Goal: Transaction & Acquisition: Book appointment/travel/reservation

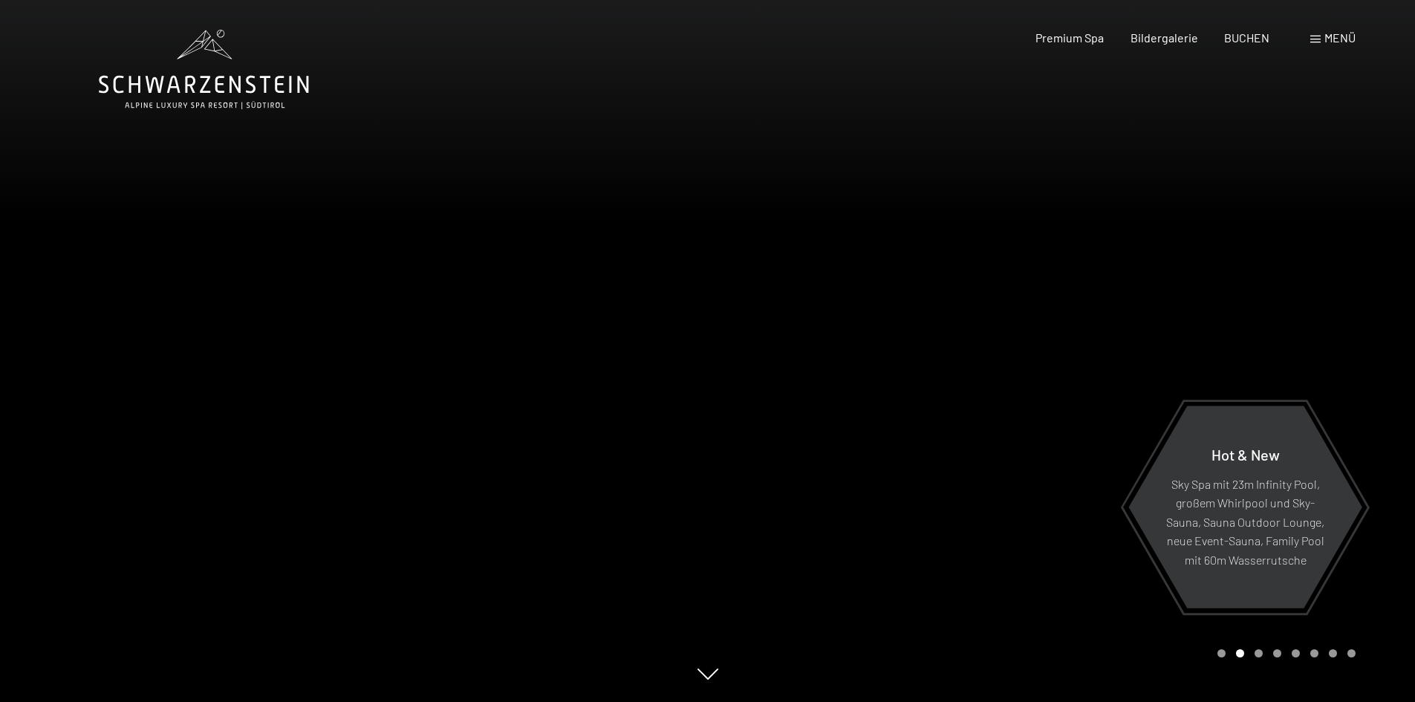
click at [1324, 39] on span "Menü" at bounding box center [1339, 37] width 31 height 14
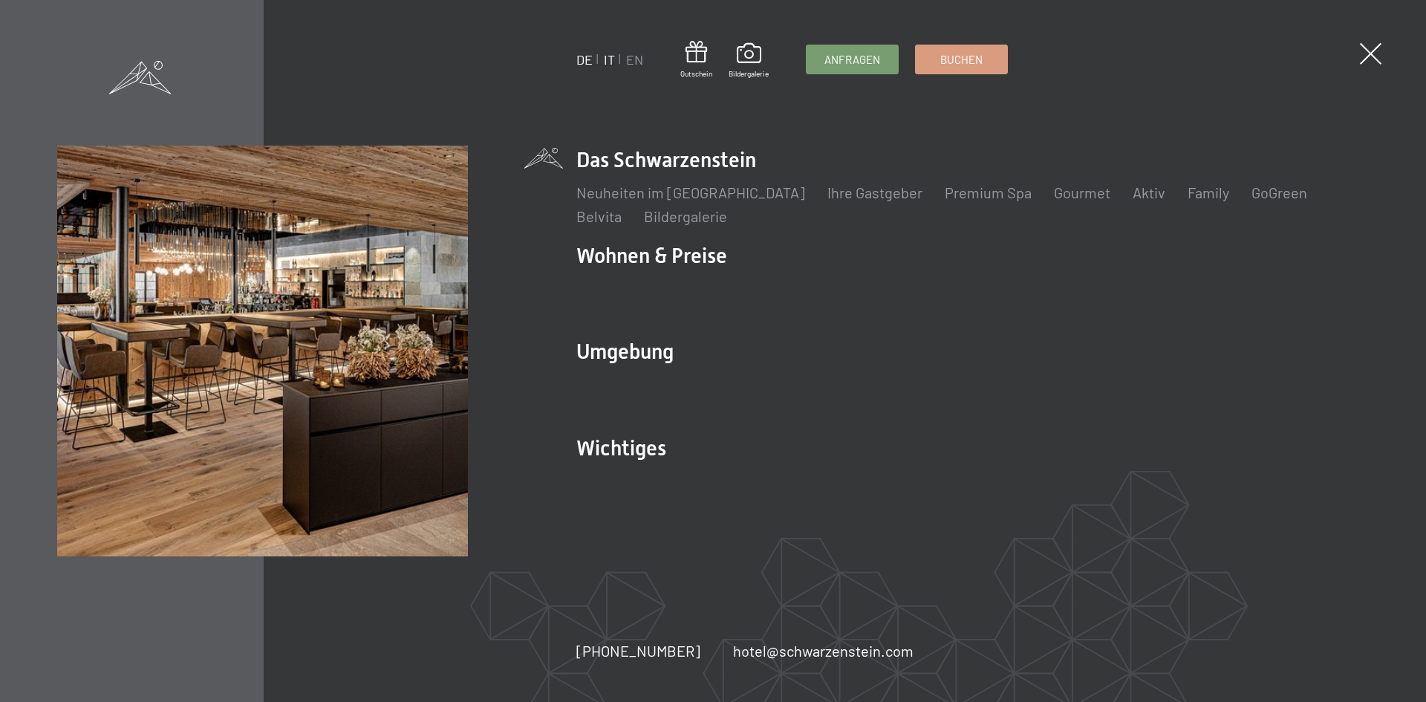
click at [605, 62] on link "IT" at bounding box center [609, 59] width 11 height 16
click at [610, 57] on link "IT" at bounding box center [609, 59] width 11 height 16
click at [1374, 52] on span at bounding box center [1370, 54] width 30 height 30
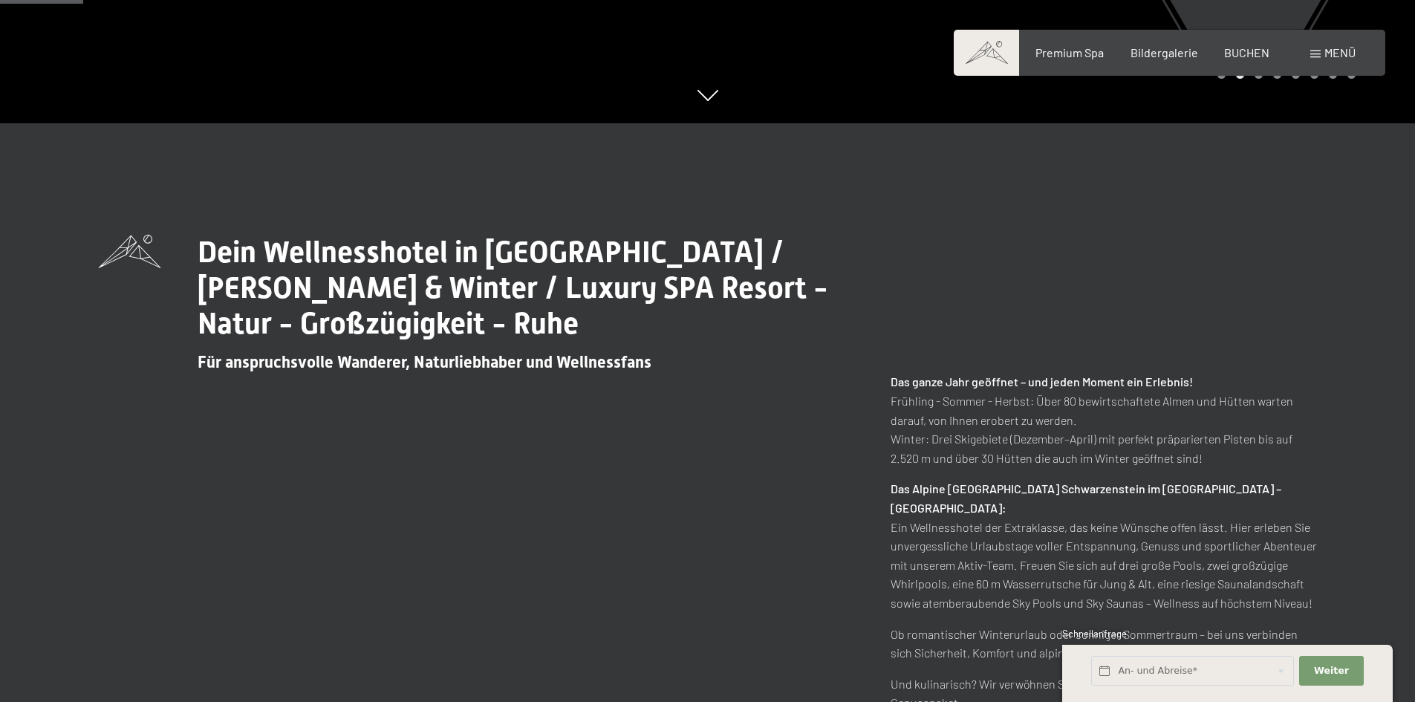
scroll to position [668, 0]
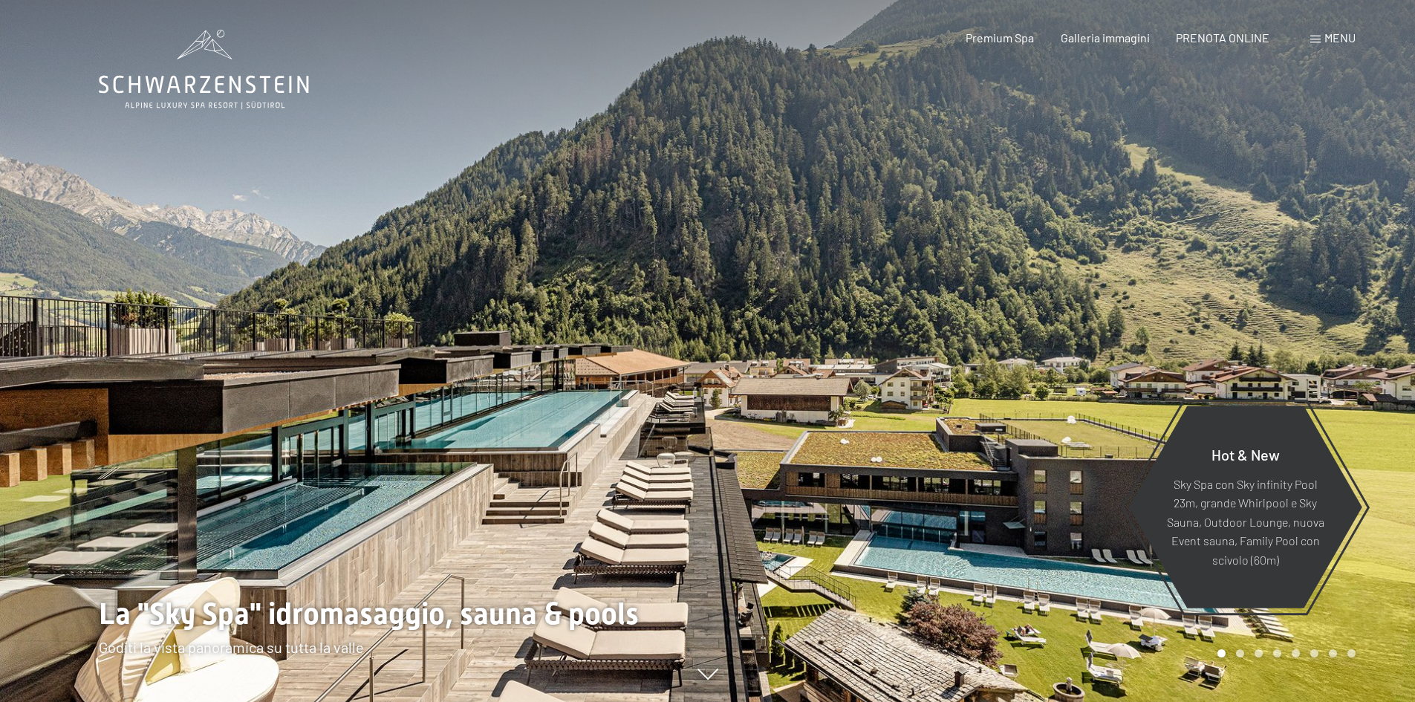
click at [180, 84] on icon at bounding box center [204, 69] width 210 height 79
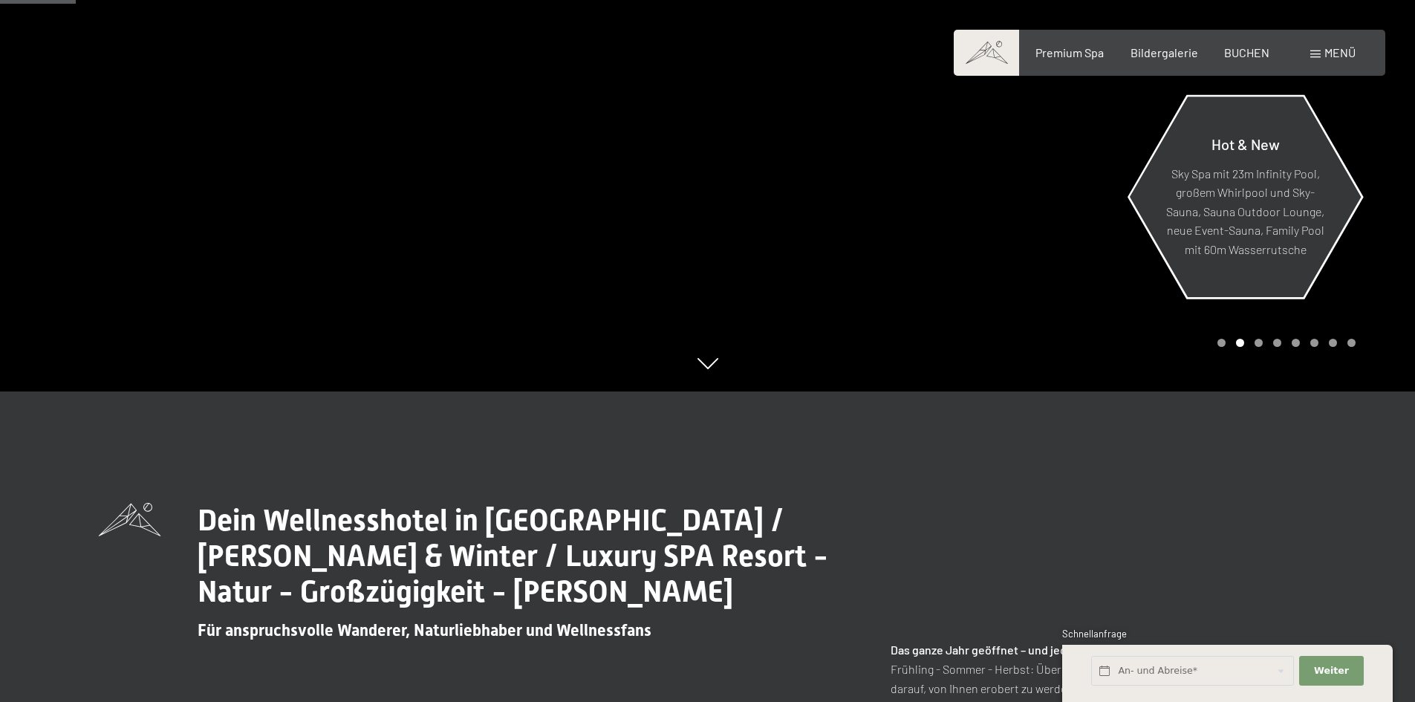
scroll to position [594, 0]
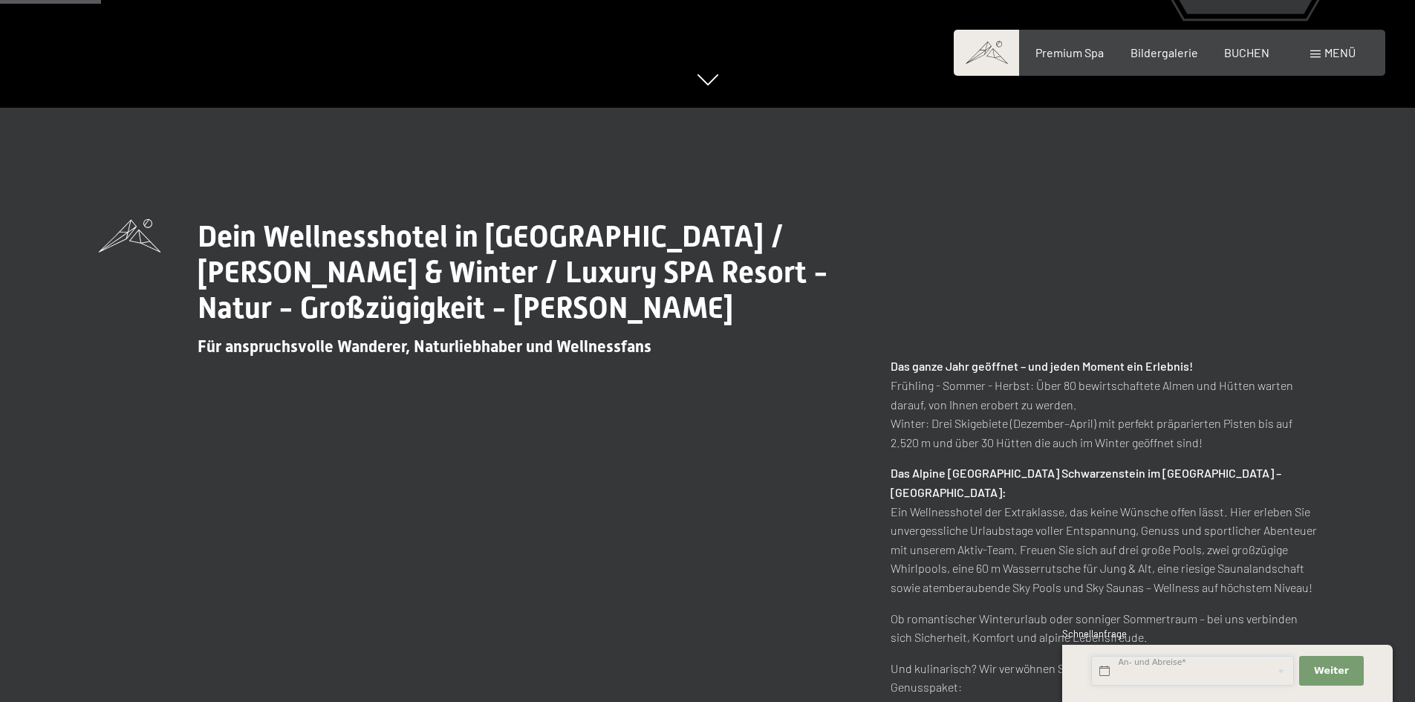
click at [1245, 677] on input "text" at bounding box center [1192, 671] width 203 height 30
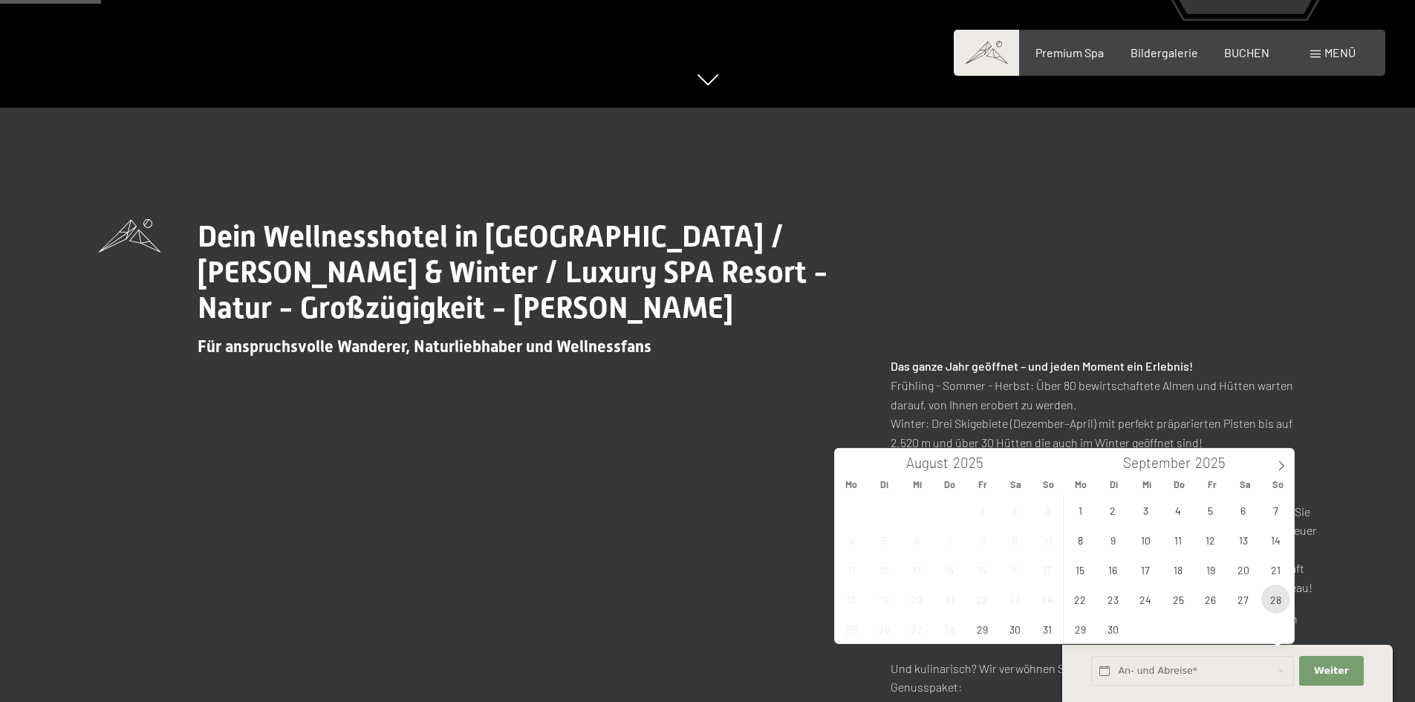
click at [1272, 596] on span "28" at bounding box center [1275, 598] width 29 height 29
click at [1081, 629] on span "29" at bounding box center [1080, 628] width 29 height 29
type input "So. 28.09.2025 - Mo. 29.09.2025"
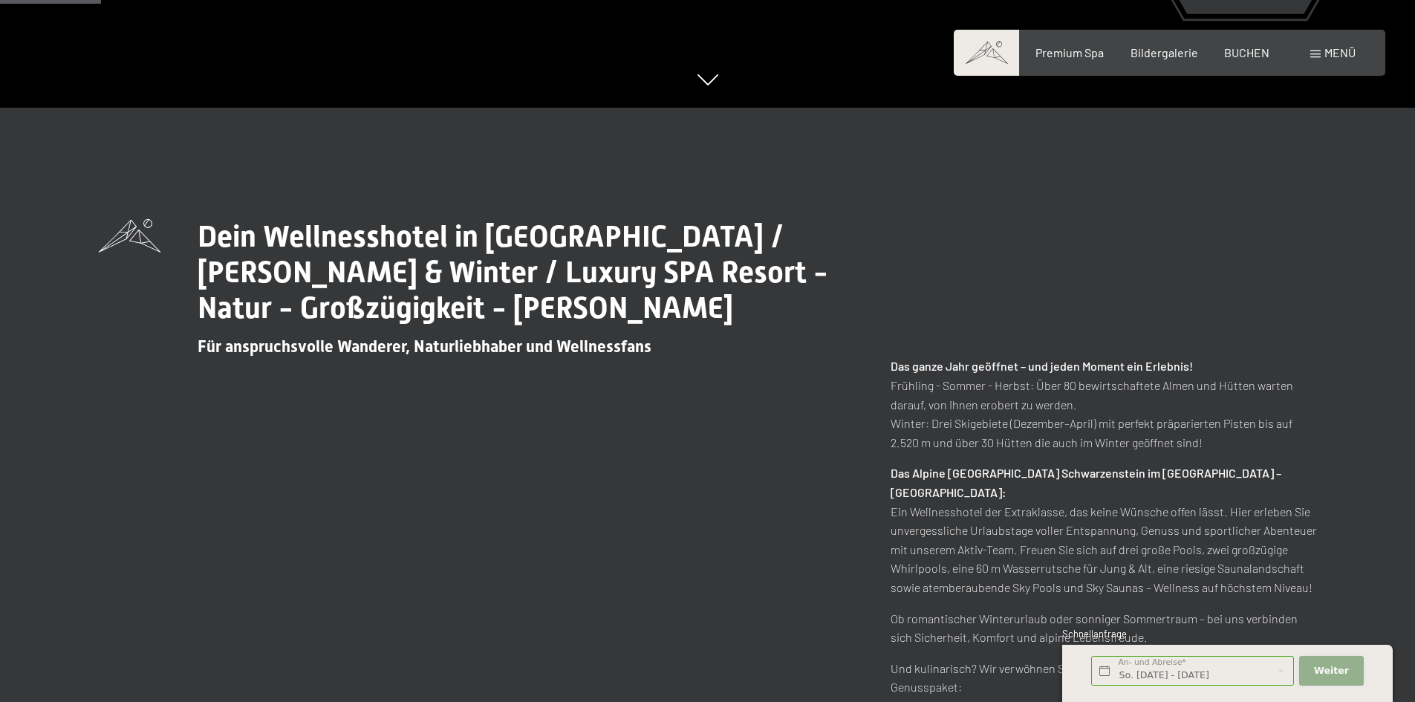
click at [1349, 665] on button "Weiter Adressfelder ausblenden" at bounding box center [1331, 671] width 64 height 30
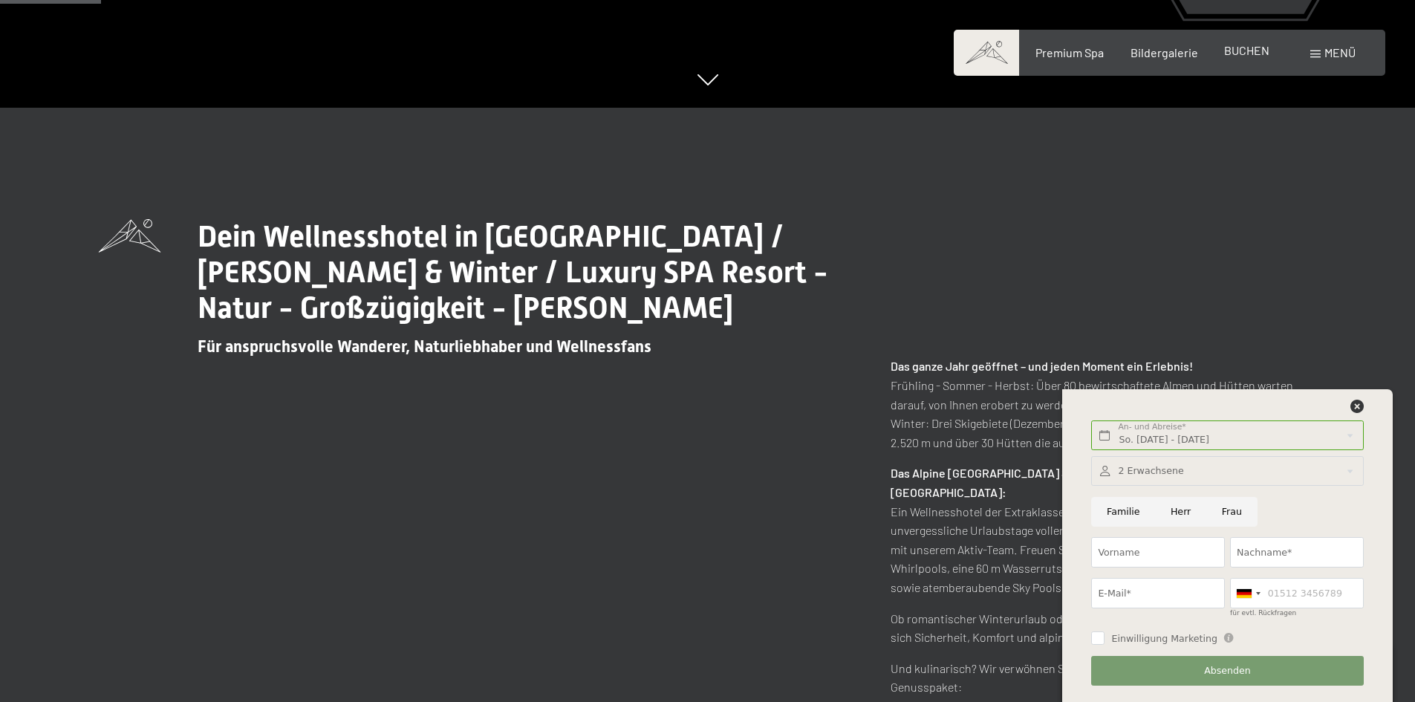
click at [1240, 53] on span "BUCHEN" at bounding box center [1246, 50] width 45 height 14
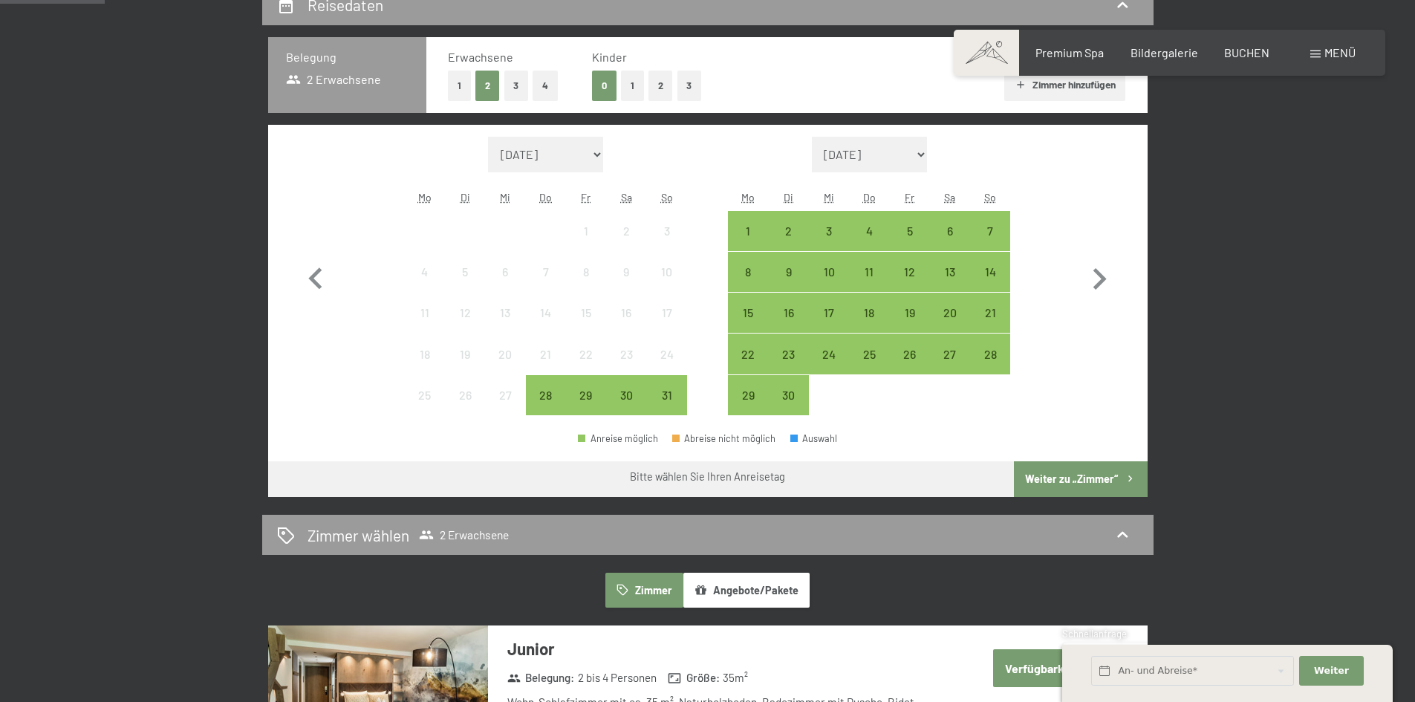
scroll to position [371, 0]
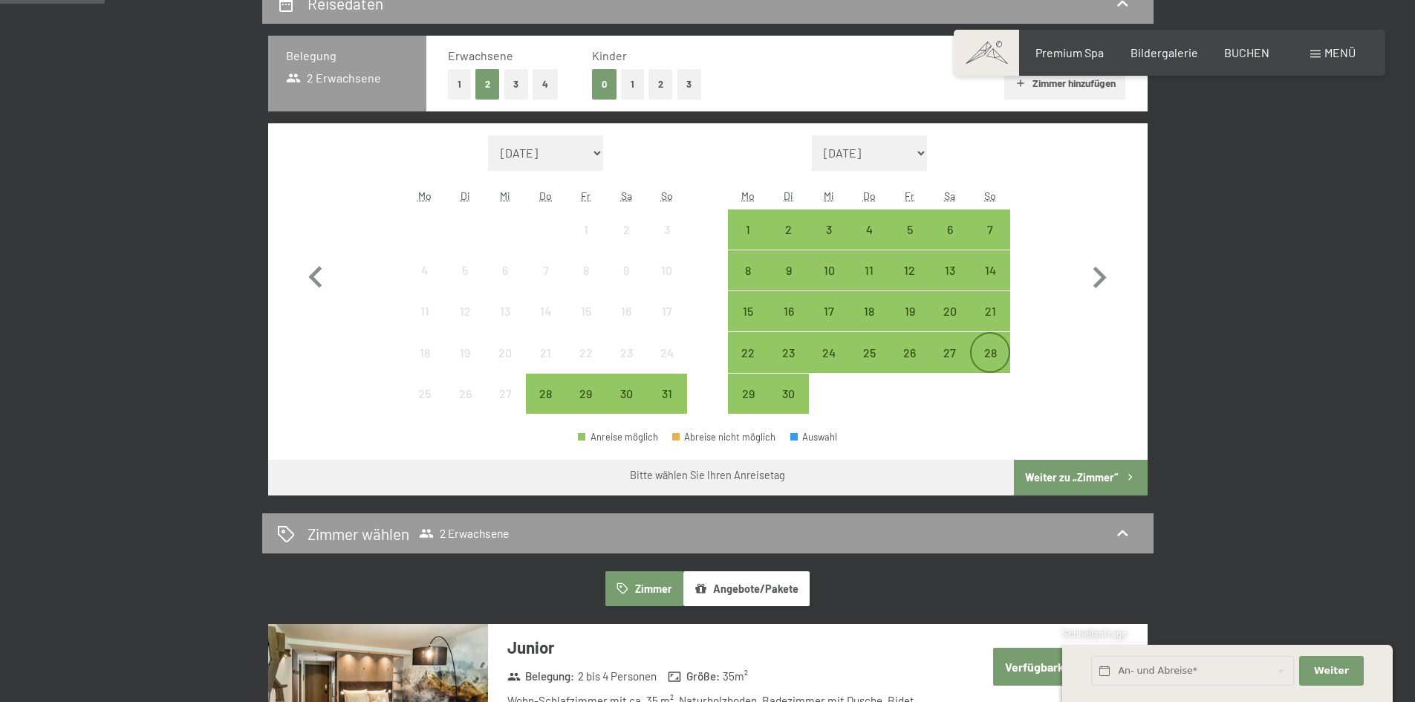
click at [990, 353] on div "28" at bounding box center [989, 365] width 37 height 37
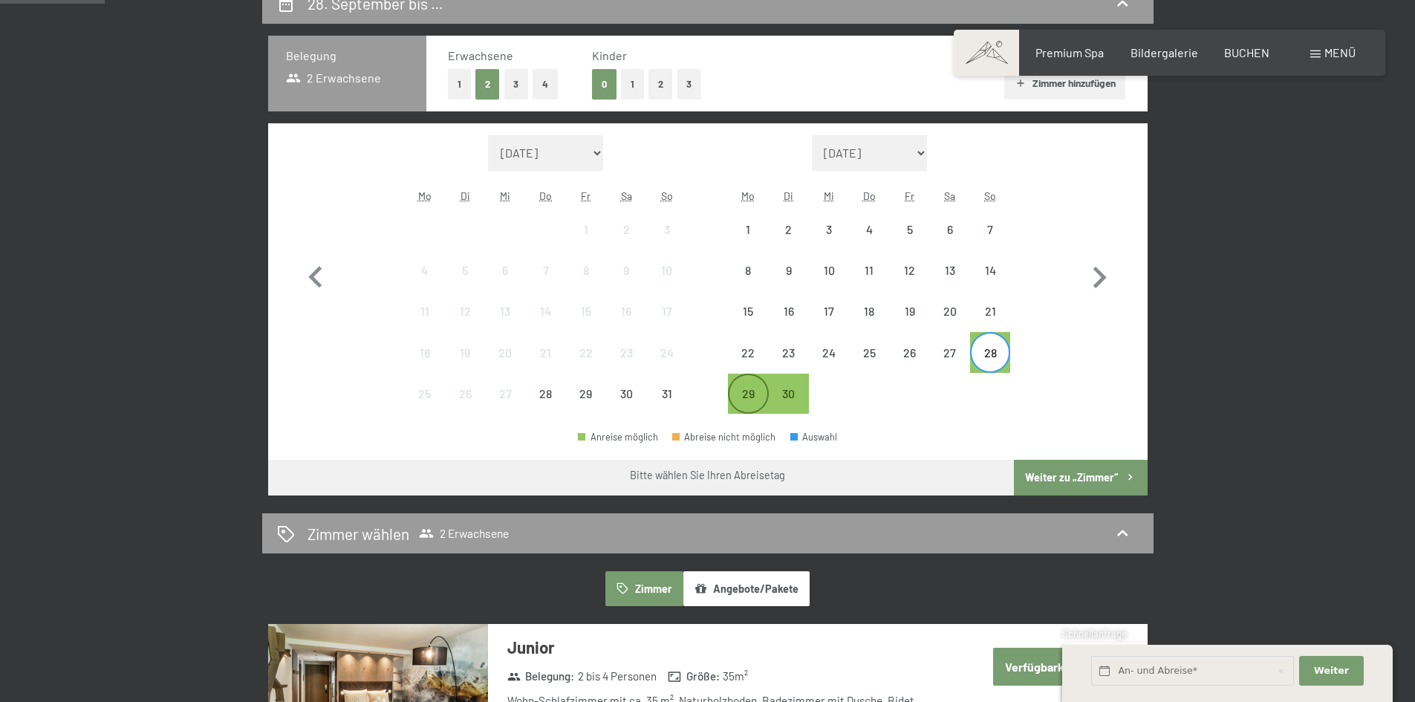
click at [740, 404] on div "29" at bounding box center [747, 406] width 37 height 37
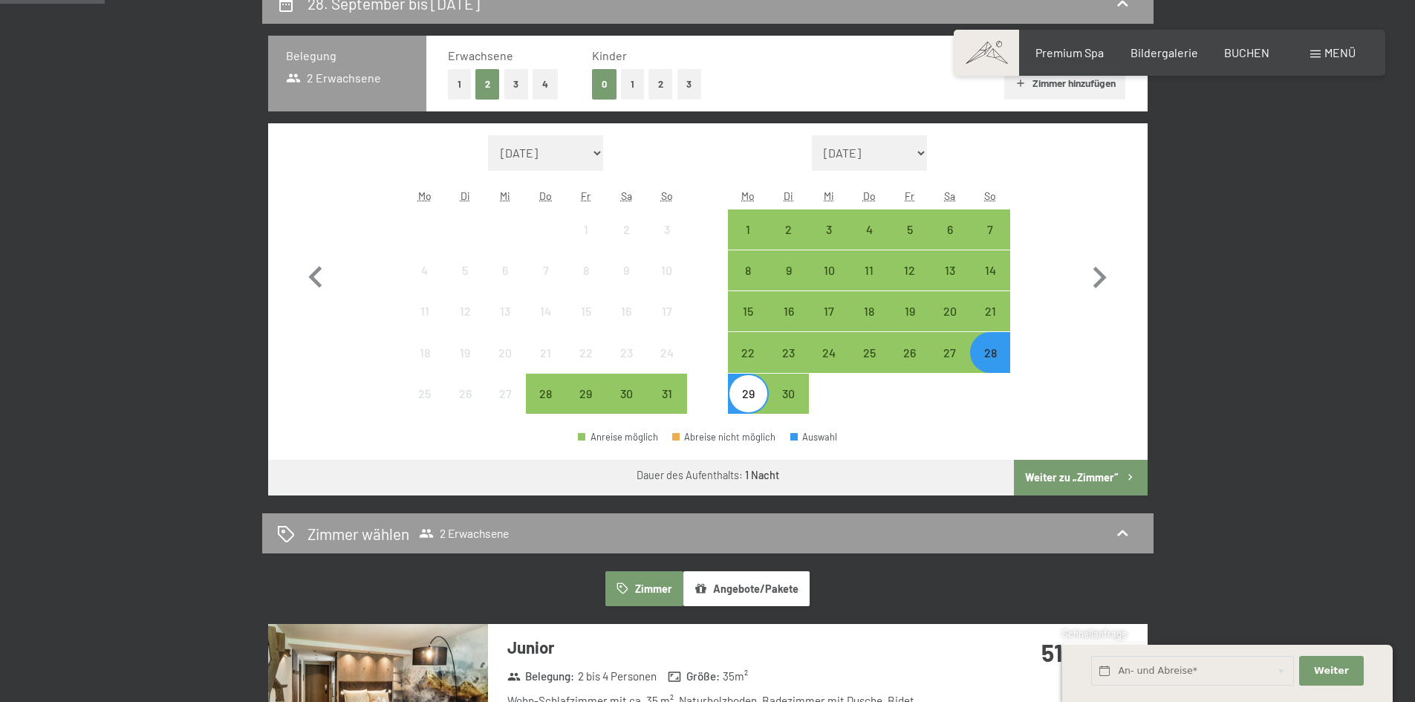
click at [1057, 477] on button "Weiter zu „Zimmer“" at bounding box center [1080, 478] width 133 height 36
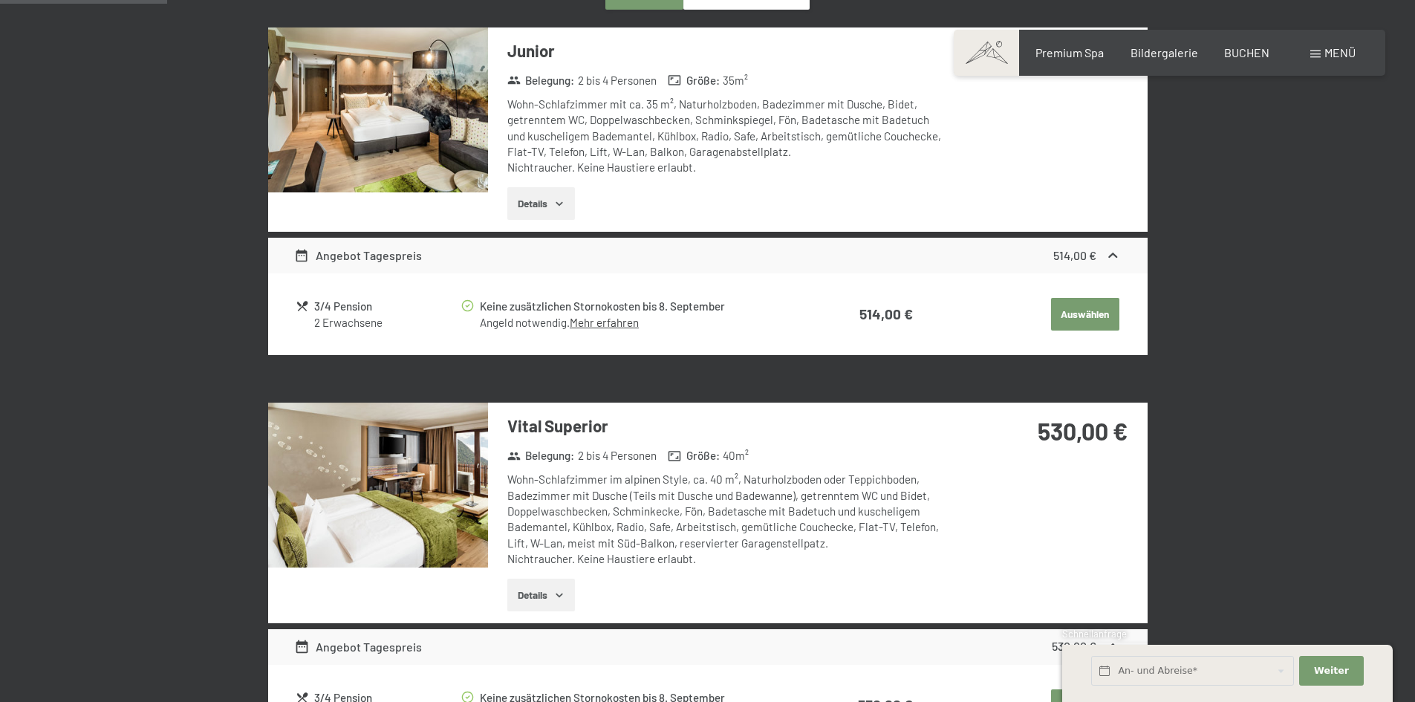
scroll to position [503, 0]
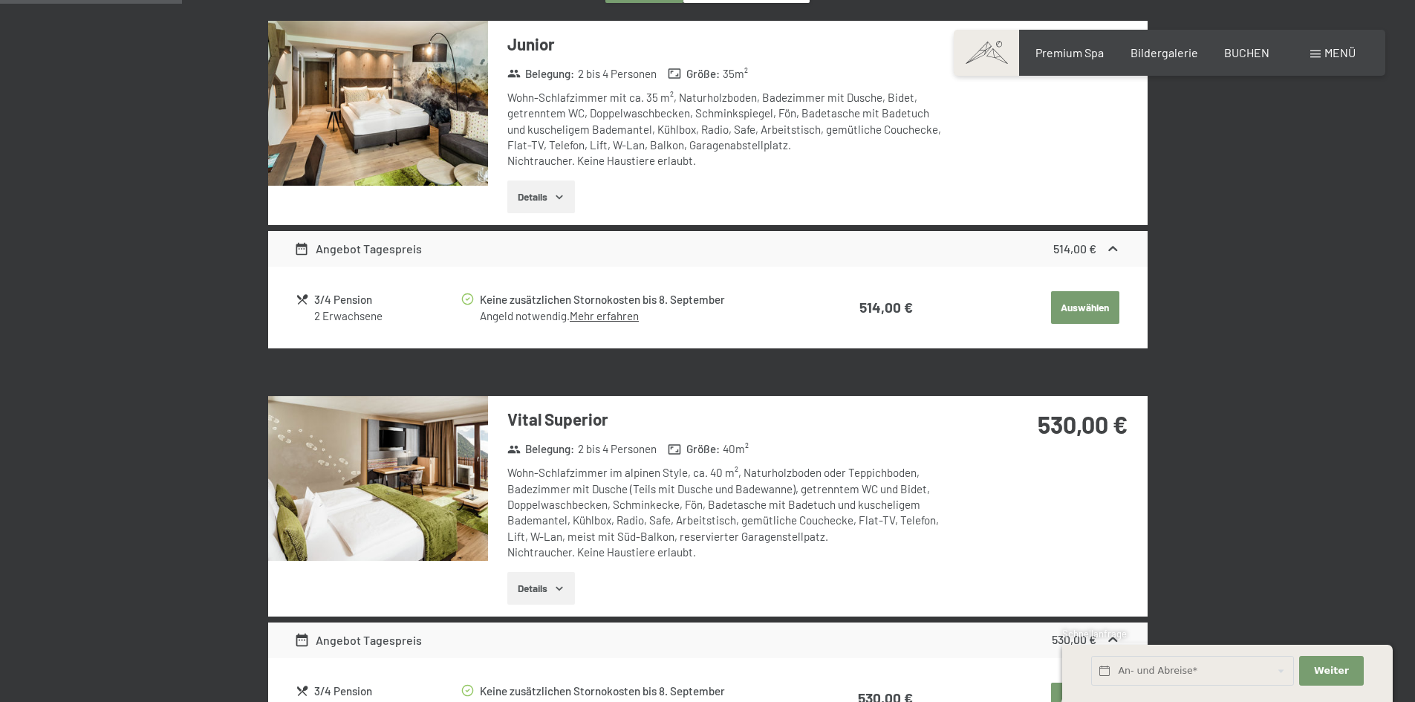
click at [1083, 307] on button "Auswählen" at bounding box center [1085, 307] width 68 height 33
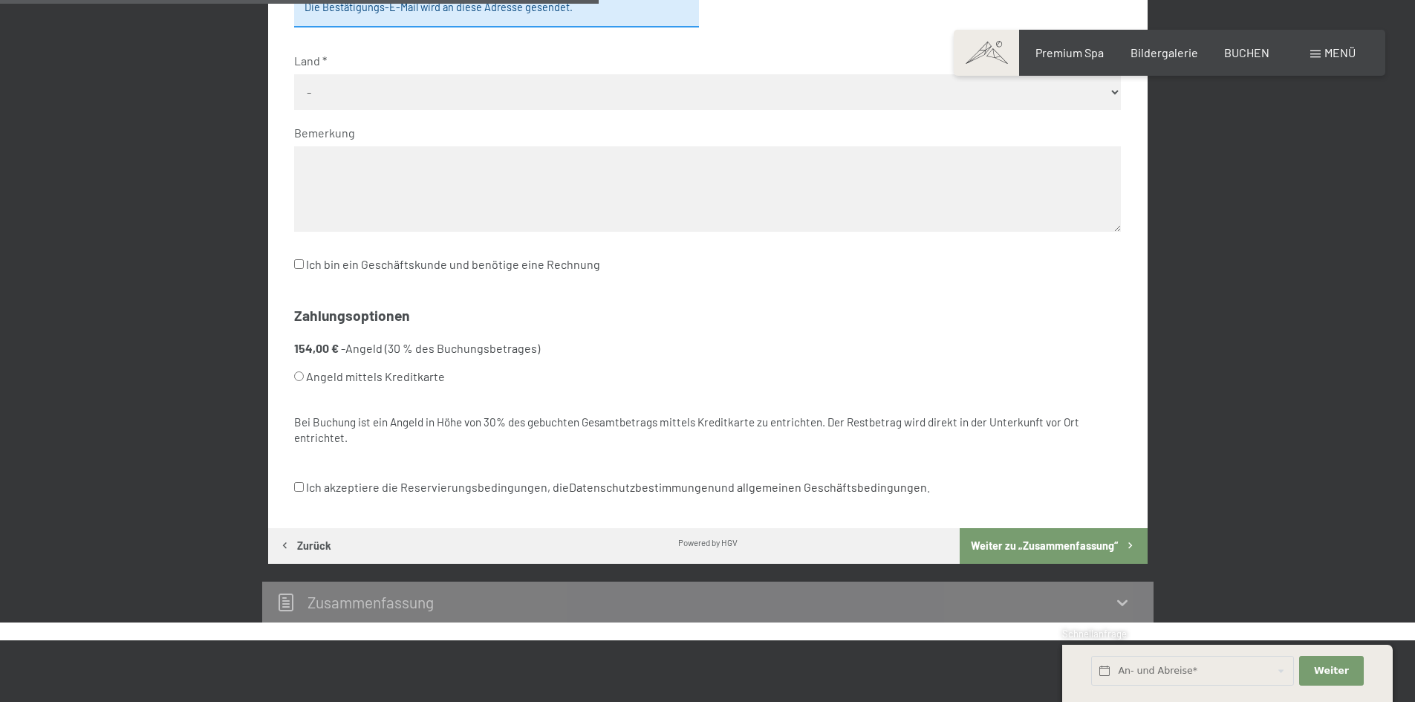
scroll to position [800, 0]
